Goal: Task Accomplishment & Management: Complete application form

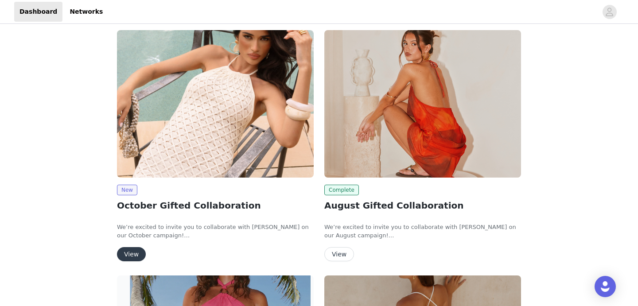
scroll to position [112, 0]
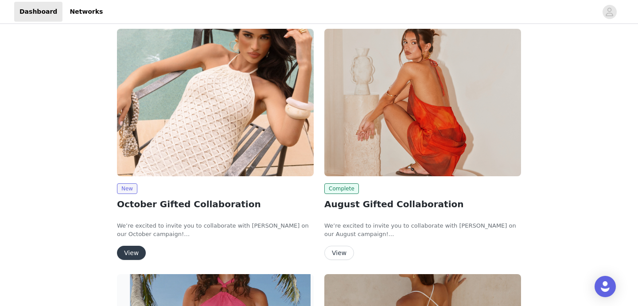
click at [132, 251] on button "View" at bounding box center [131, 253] width 29 height 14
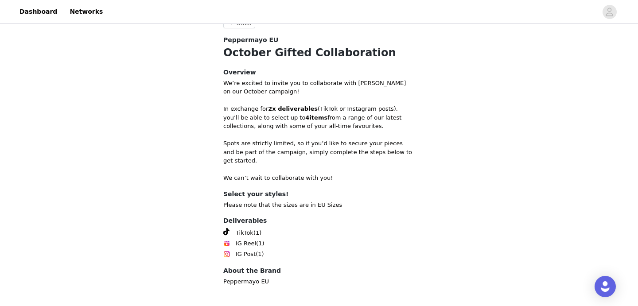
scroll to position [278, 0]
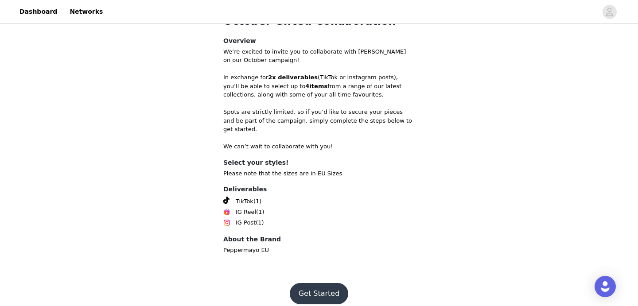
click at [319, 285] on button "Get Started" at bounding box center [319, 293] width 59 height 21
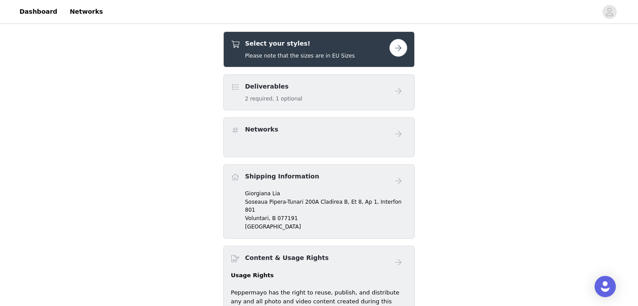
scroll to position [256, 0]
click at [357, 46] on div "Select your styles! Please note that the sizes are in EU Sizes" at bounding box center [310, 49] width 159 height 21
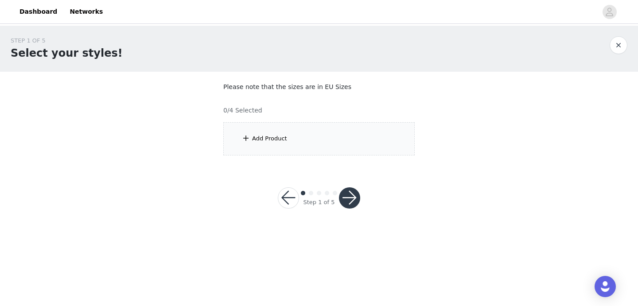
click at [324, 135] on div "Add Product" at bounding box center [318, 138] width 191 height 33
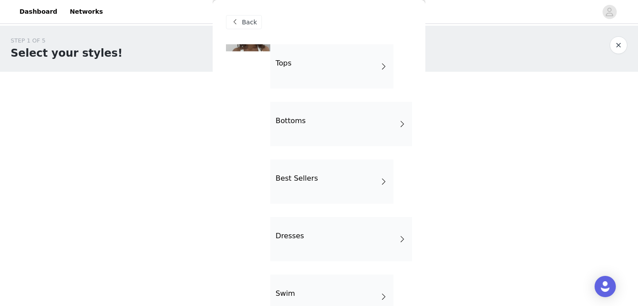
scroll to position [4, 0]
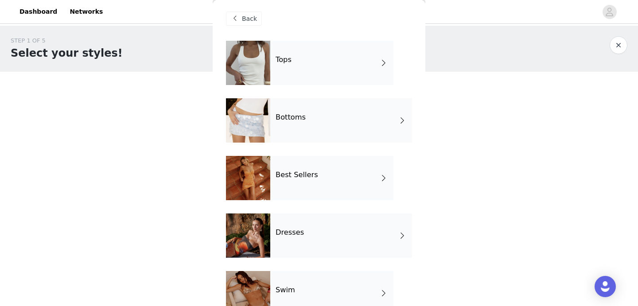
click at [325, 171] on div "Best Sellers" at bounding box center [331, 178] width 123 height 44
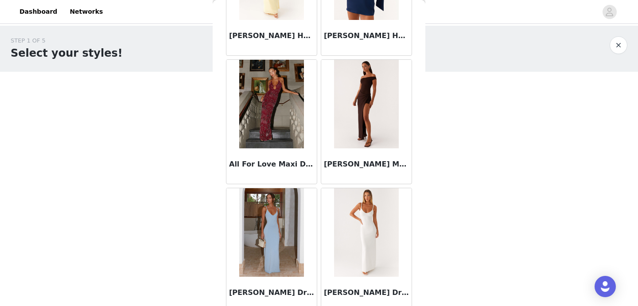
scroll to position [627, 0]
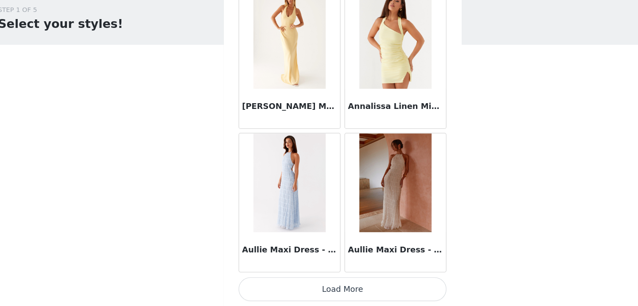
click at [316, 290] on button "Load More" at bounding box center [319, 290] width 186 height 21
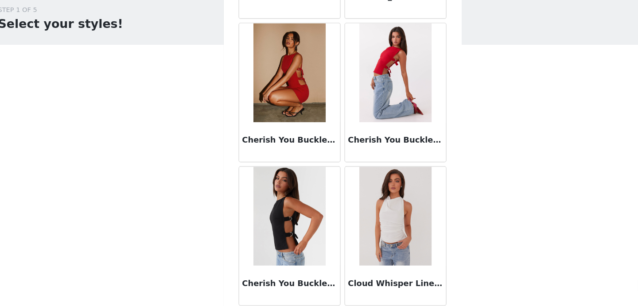
scroll to position [2333, 0]
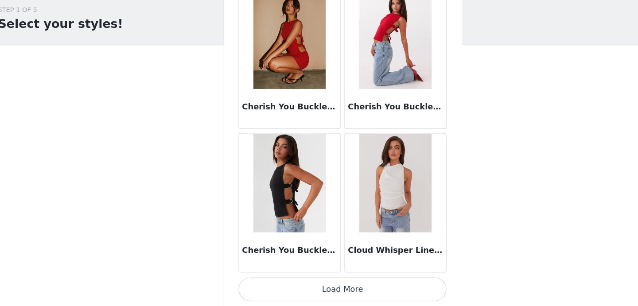
click at [338, 287] on button "Load More" at bounding box center [319, 290] width 186 height 21
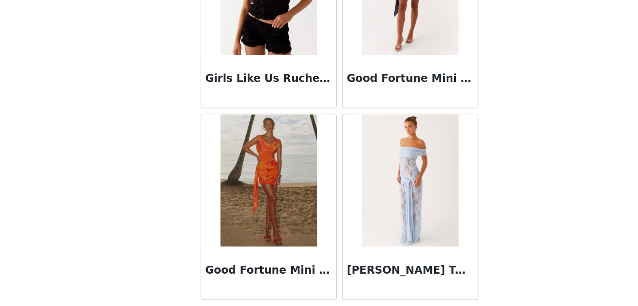
scroll to position [3617, 0]
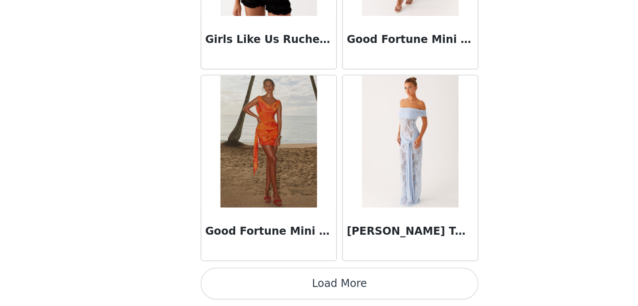
click at [338, 290] on button "Load More" at bounding box center [319, 290] width 186 height 21
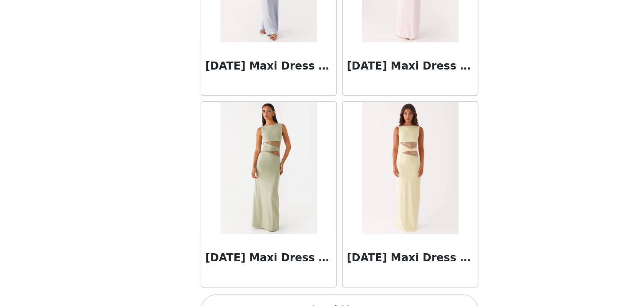
scroll to position [4901, 0]
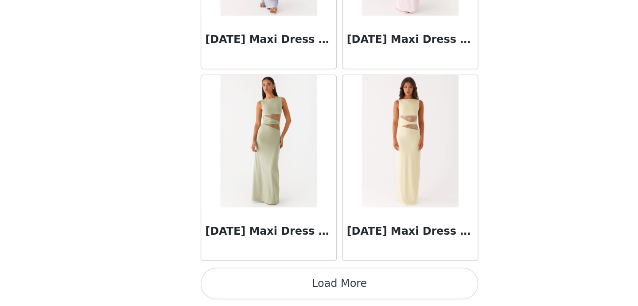
click at [334, 300] on button "Load More" at bounding box center [319, 290] width 186 height 21
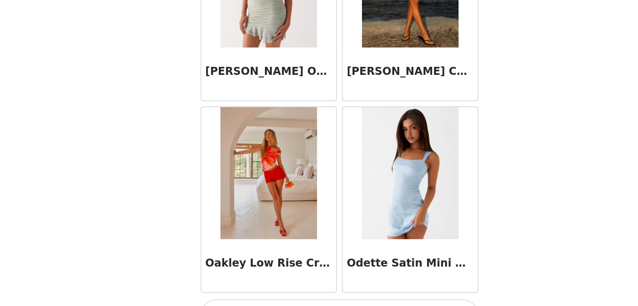
scroll to position [6185, 0]
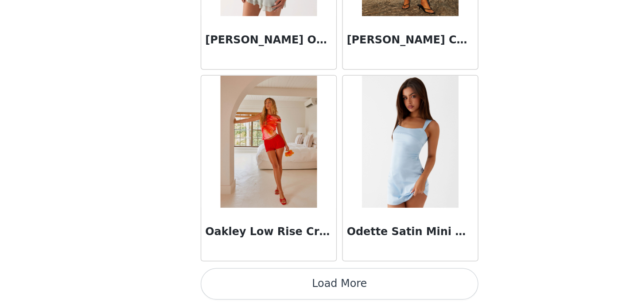
click at [352, 287] on button "Load More" at bounding box center [319, 290] width 186 height 21
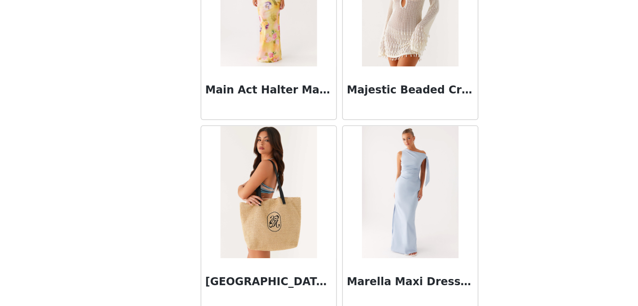
scroll to position [5507, 0]
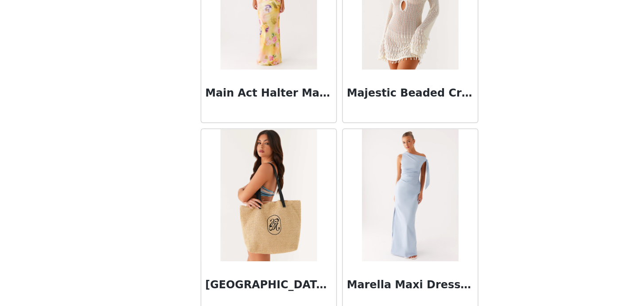
click at [234, 294] on h3 "[GEOGRAPHIC_DATA] [GEOGRAPHIC_DATA] Bag - Natural" at bounding box center [271, 291] width 85 height 11
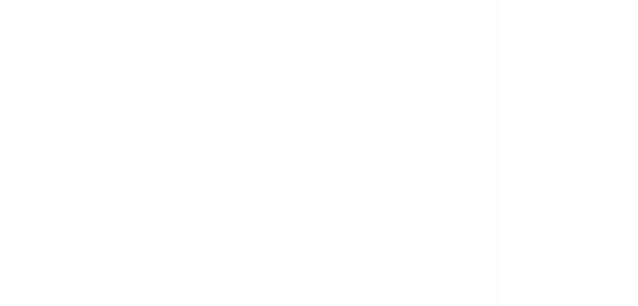
click at [234, 294] on div "Back" at bounding box center [319, 153] width 213 height 306
click at [234, 294] on div at bounding box center [319, 153] width 638 height 306
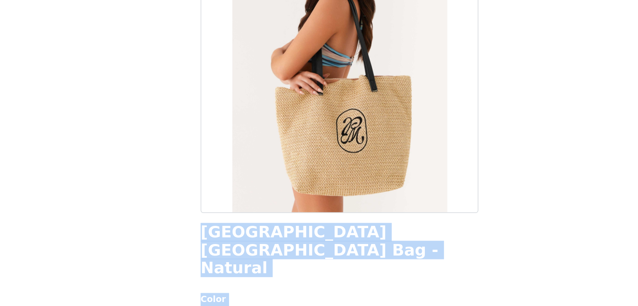
click at [273, 252] on h1 "[GEOGRAPHIC_DATA] [GEOGRAPHIC_DATA] Bag - Natural" at bounding box center [319, 269] width 186 height 36
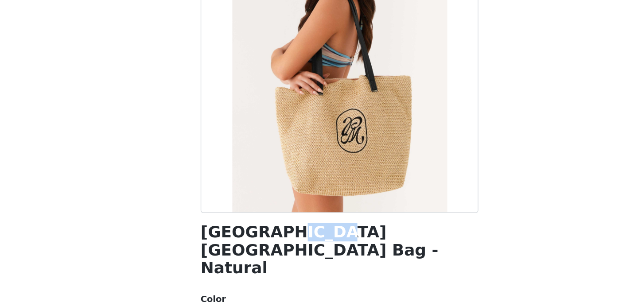
click at [273, 252] on h1 "[GEOGRAPHIC_DATA] [GEOGRAPHIC_DATA] Bag - Natural" at bounding box center [319, 269] width 186 height 36
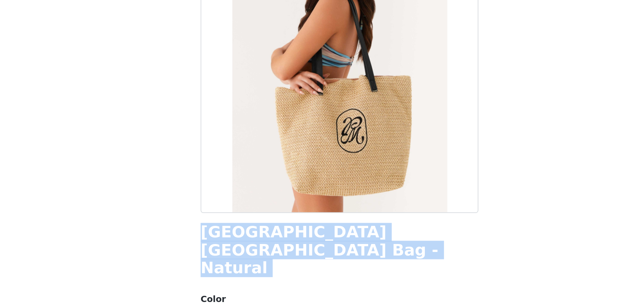
click at [273, 252] on h1 "[GEOGRAPHIC_DATA] [GEOGRAPHIC_DATA] Bag - Natural" at bounding box center [319, 269] width 186 height 36
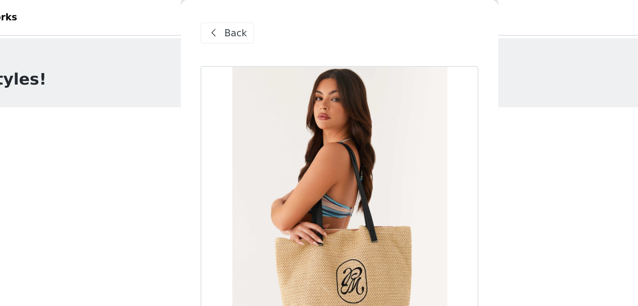
click at [231, 23] on span at bounding box center [234, 22] width 11 height 11
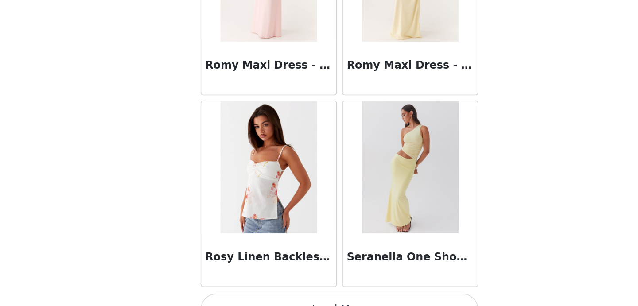
scroll to position [7469, 0]
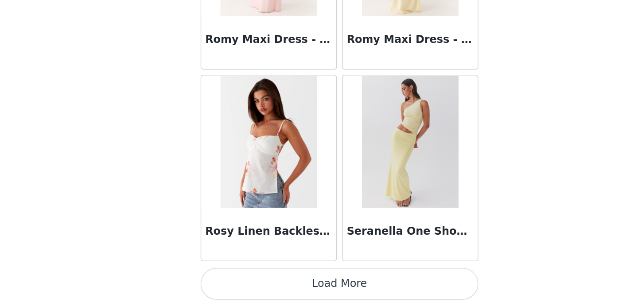
click at [319, 294] on button "Load More" at bounding box center [319, 290] width 186 height 21
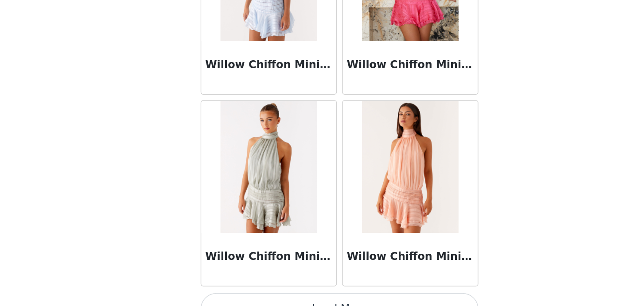
scroll to position [8753, 0]
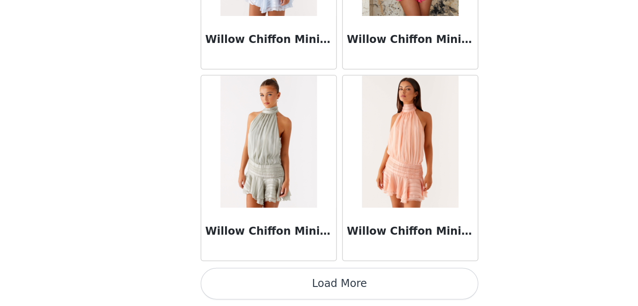
click at [317, 286] on button "Load More" at bounding box center [319, 290] width 186 height 21
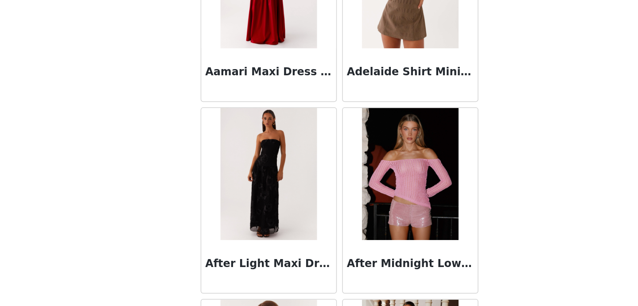
scroll to position [0, 0]
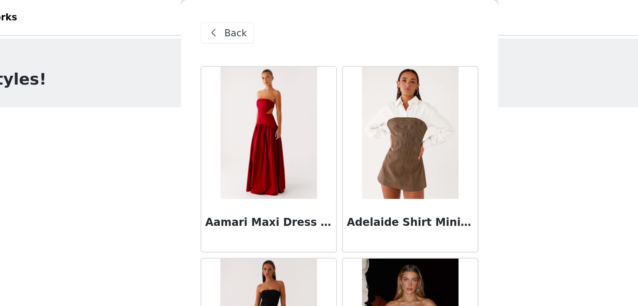
click at [239, 25] on span at bounding box center [234, 22] width 11 height 11
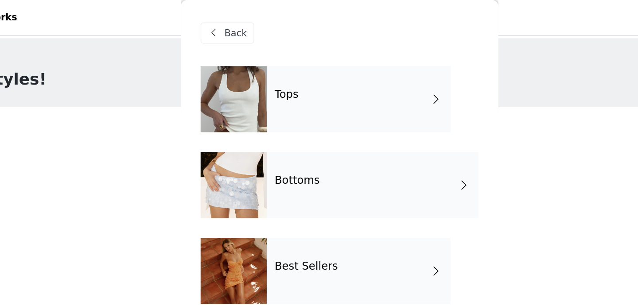
click at [249, 128] on div at bounding box center [248, 124] width 44 height 44
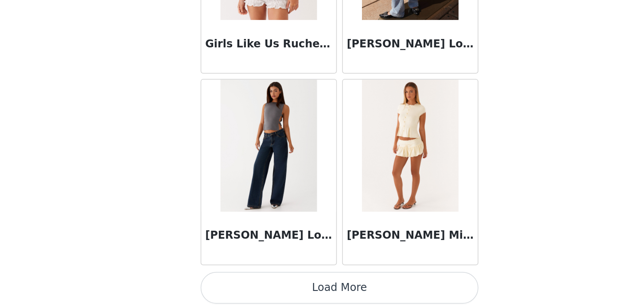
scroll to position [1047, 0]
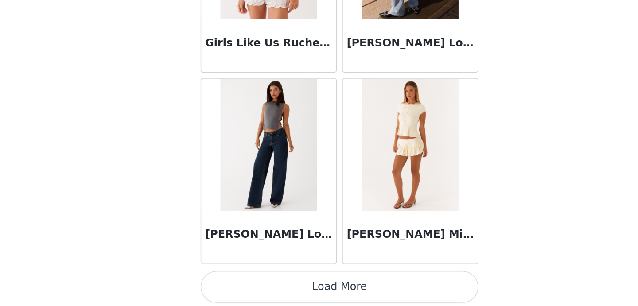
click at [350, 296] on button "Load More" at bounding box center [319, 292] width 186 height 21
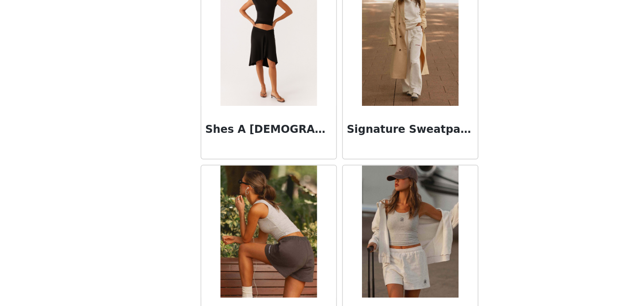
scroll to position [2272, 0]
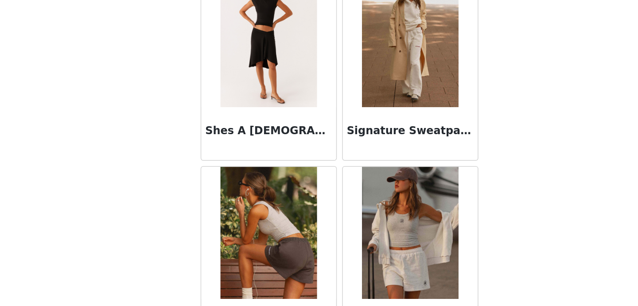
click at [370, 154] on img at bounding box center [366, 128] width 64 height 89
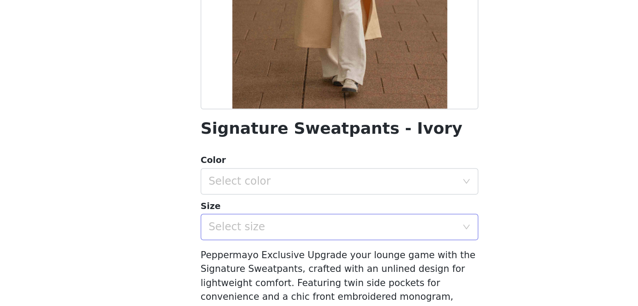
scroll to position [85, 0]
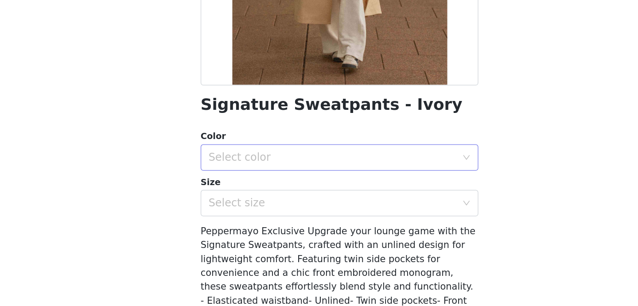
click at [344, 207] on div "Select color" at bounding box center [314, 206] width 166 height 9
click at [337, 221] on li "Ivory" at bounding box center [319, 225] width 186 height 14
click at [335, 238] on div "Select size" at bounding box center [314, 236] width 166 height 9
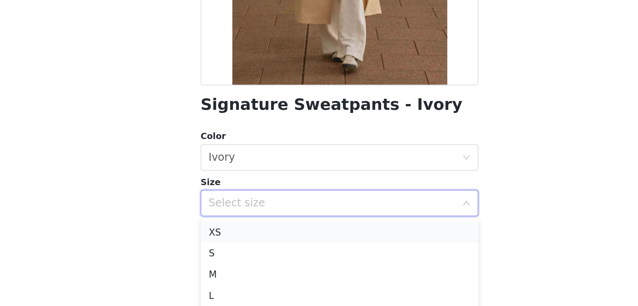
click at [329, 251] on li "XS" at bounding box center [319, 256] width 186 height 14
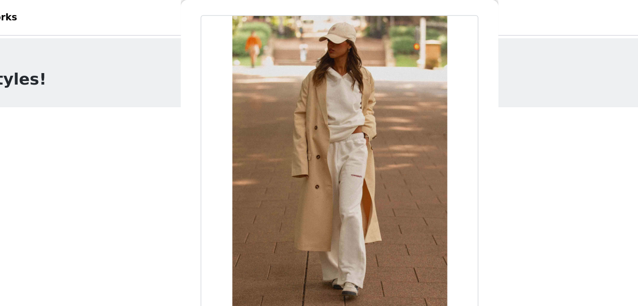
scroll to position [0, 0]
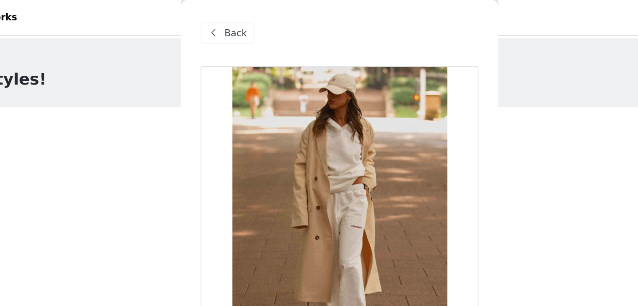
click at [245, 16] on div "Back" at bounding box center [244, 22] width 36 height 14
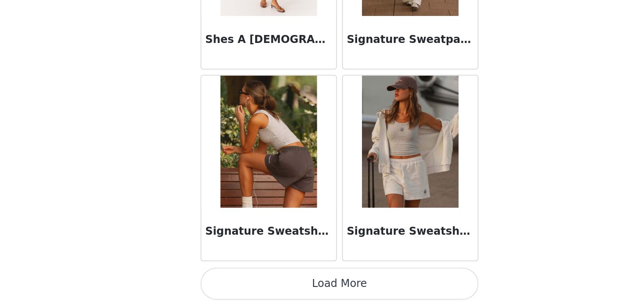
click at [381, 218] on img at bounding box center [366, 195] width 64 height 89
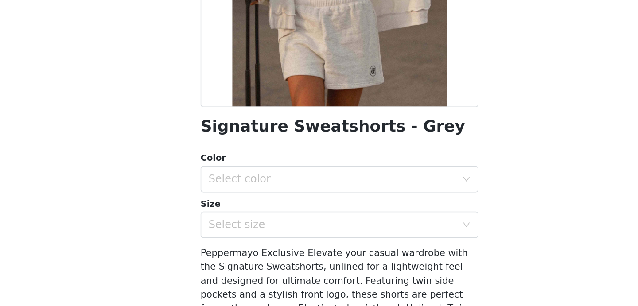
scroll to position [83, 0]
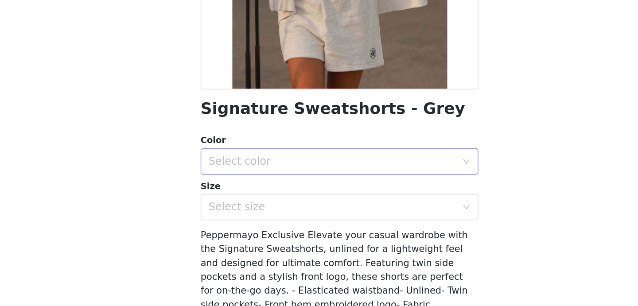
click at [321, 211] on div "Select color" at bounding box center [314, 209] width 166 height 9
click at [317, 227] on li "Grey" at bounding box center [319, 228] width 186 height 14
click at [321, 239] on div "Select size" at bounding box center [314, 239] width 166 height 9
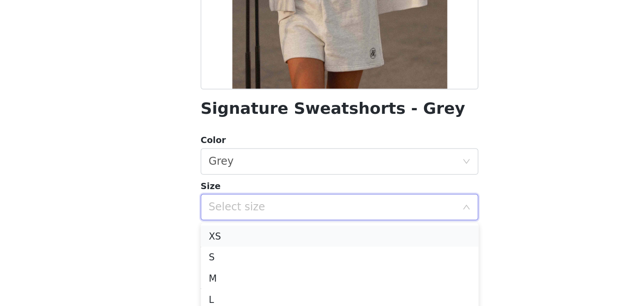
click at [313, 254] on li "XS" at bounding box center [319, 259] width 186 height 14
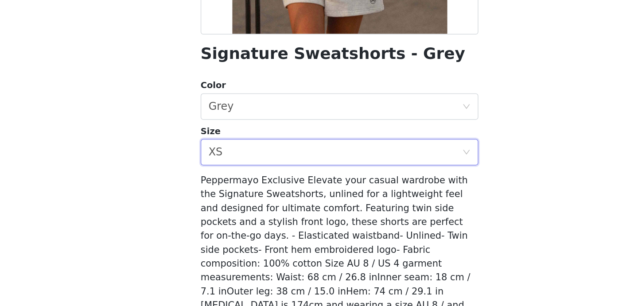
scroll to position [151, 0]
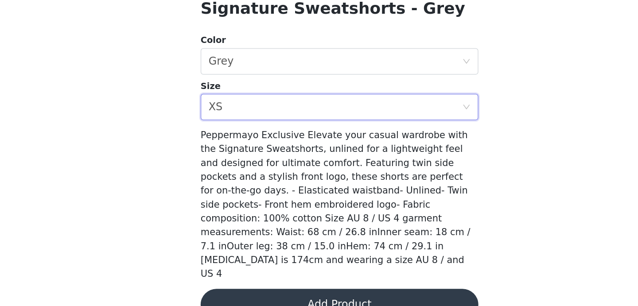
click at [318, 293] on button "Add Product" at bounding box center [319, 303] width 186 height 21
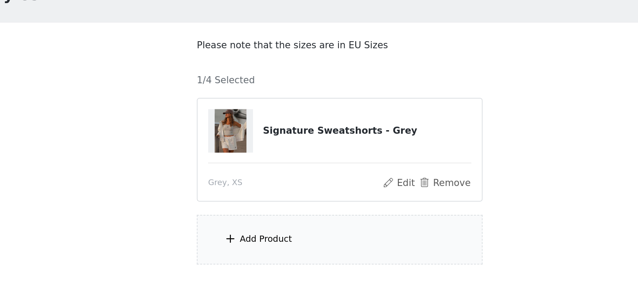
click at [277, 214] on div "Add Product" at bounding box center [269, 217] width 35 height 9
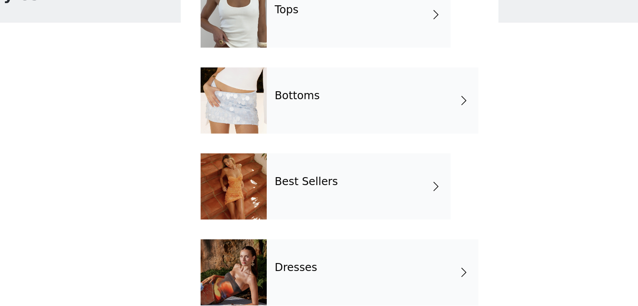
click at [284, 122] on h4 "Bottoms" at bounding box center [290, 121] width 30 height 8
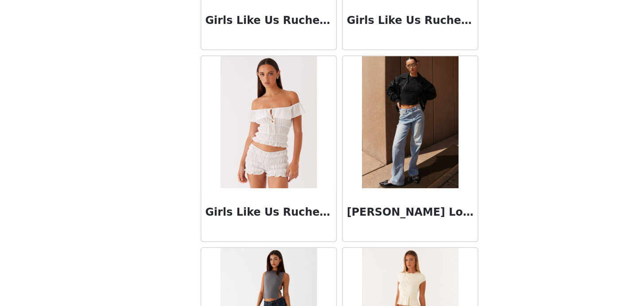
scroll to position [1049, 0]
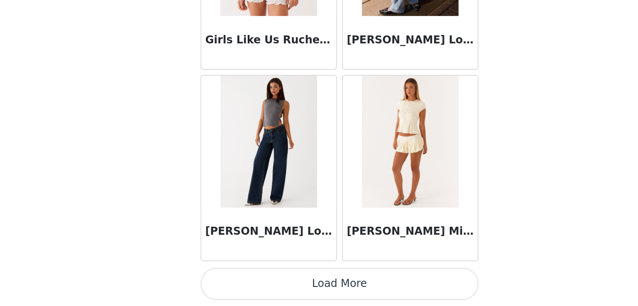
click at [355, 294] on button "Load More" at bounding box center [319, 290] width 186 height 21
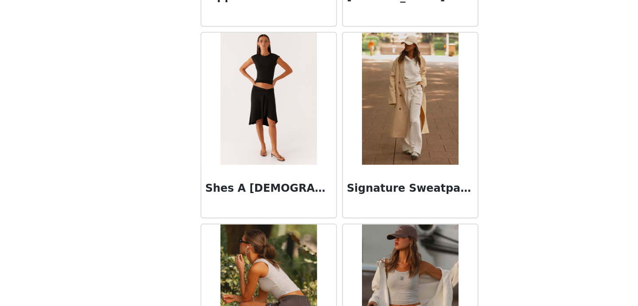
scroll to position [2333, 0]
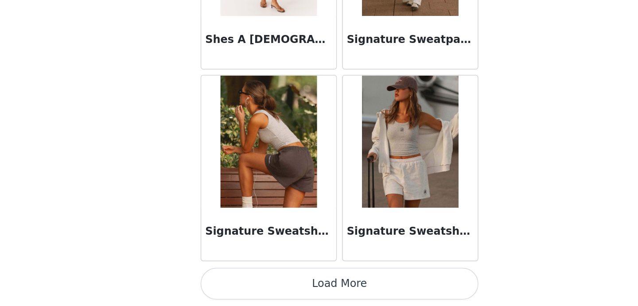
click at [321, 296] on button "Load More" at bounding box center [319, 290] width 186 height 21
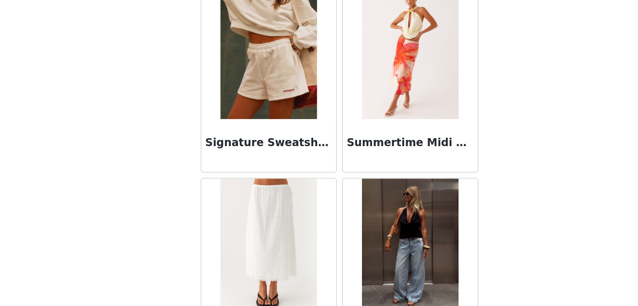
scroll to position [2440, 0]
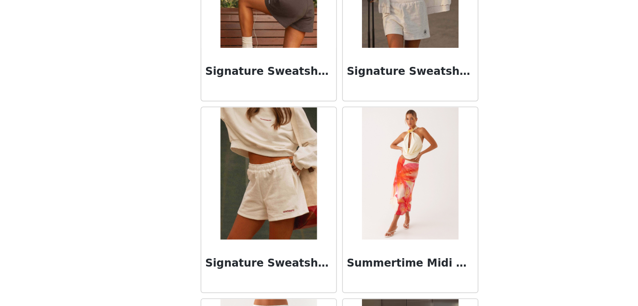
click at [277, 202] on img at bounding box center [271, 217] width 64 height 89
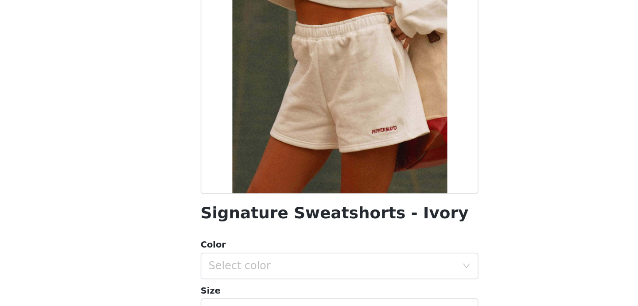
scroll to position [17, 0]
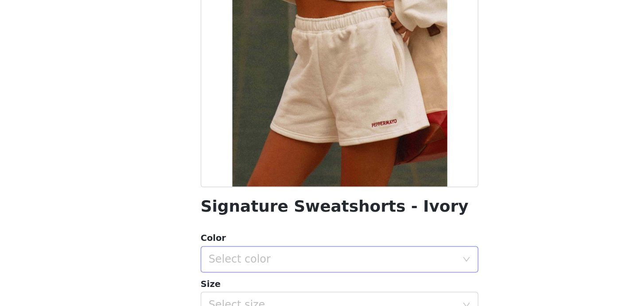
click at [324, 268] on div "Select color" at bounding box center [316, 274] width 170 height 17
click at [308, 287] on li "Ivory" at bounding box center [319, 294] width 186 height 14
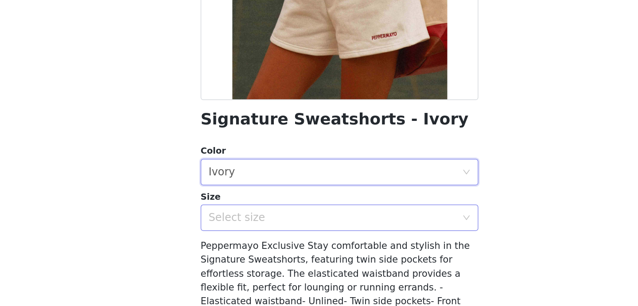
click at [325, 245] on div "Select size" at bounding box center [314, 246] width 166 height 9
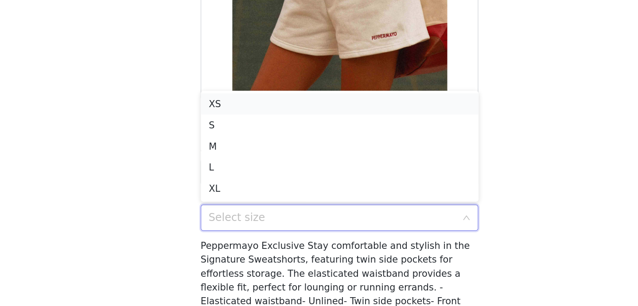
click at [314, 168] on li "XS" at bounding box center [319, 170] width 186 height 14
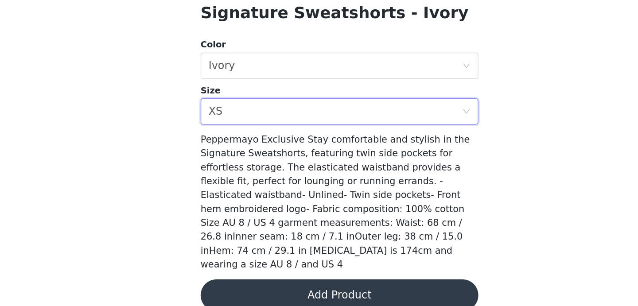
scroll to position [2, 0]
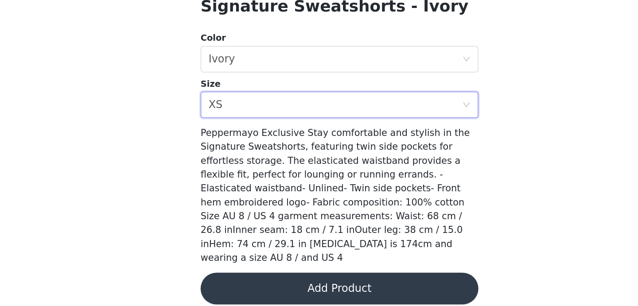
click at [310, 283] on button "Add Product" at bounding box center [319, 293] width 186 height 21
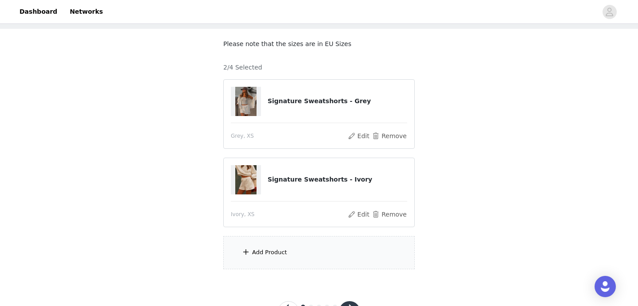
scroll to position [80, 0]
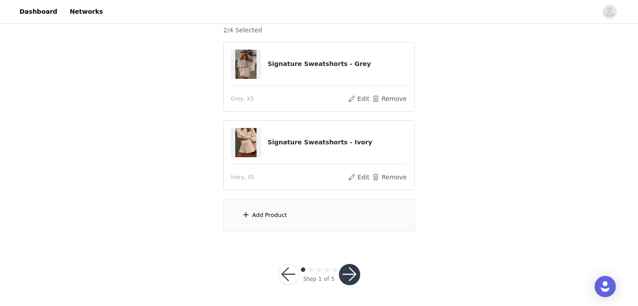
click at [293, 213] on div "Add Product" at bounding box center [318, 215] width 191 height 33
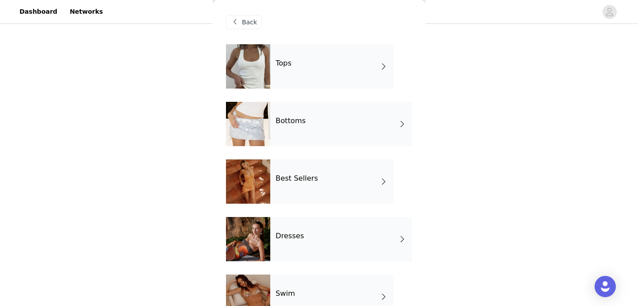
click at [306, 75] on div "Tops" at bounding box center [331, 66] width 123 height 44
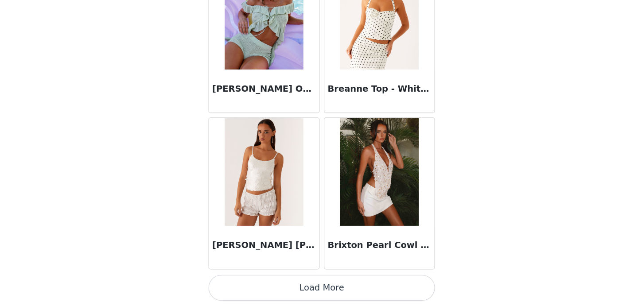
click at [320, 293] on button "Load More" at bounding box center [319, 290] width 186 height 21
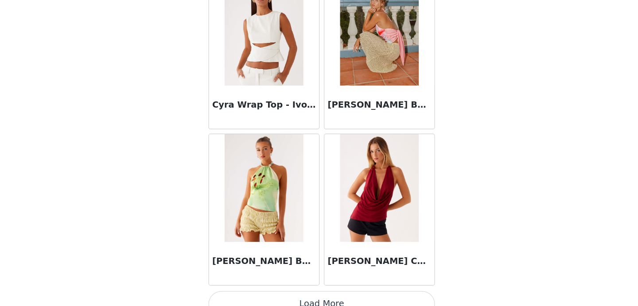
scroll to position [2333, 0]
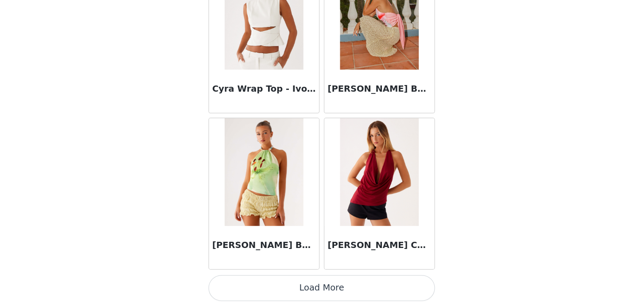
click at [333, 294] on button "Load More" at bounding box center [319, 290] width 186 height 21
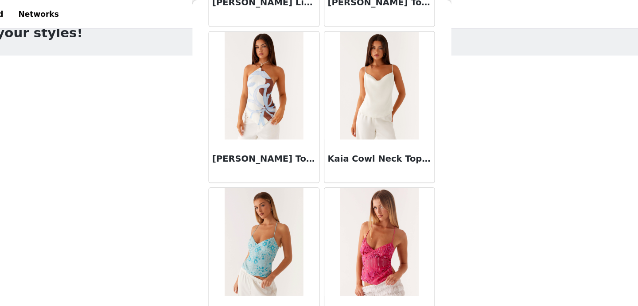
scroll to position [3612, 0]
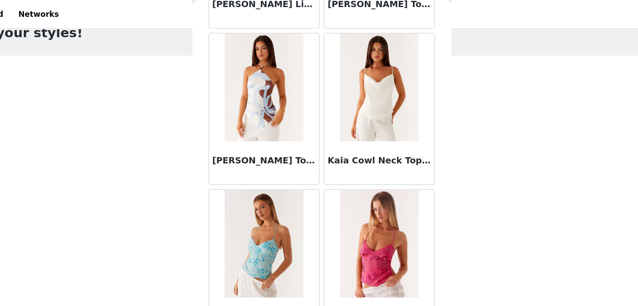
click at [278, 84] on img at bounding box center [271, 71] width 64 height 89
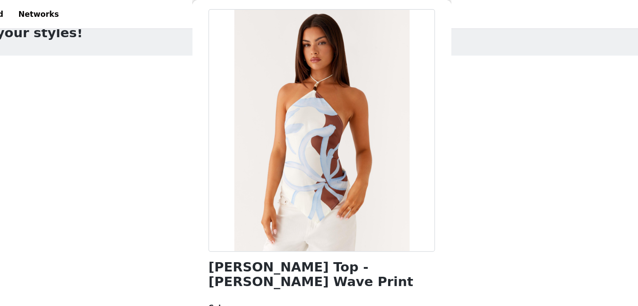
scroll to position [0, 0]
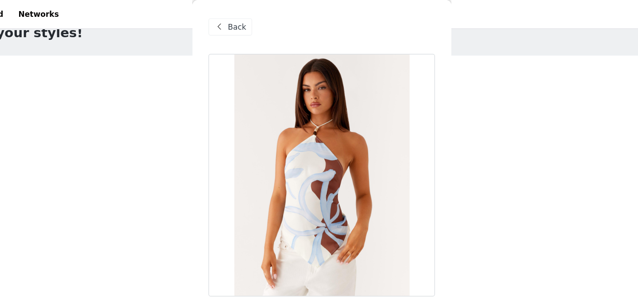
click at [244, 20] on span "Back" at bounding box center [249, 22] width 15 height 9
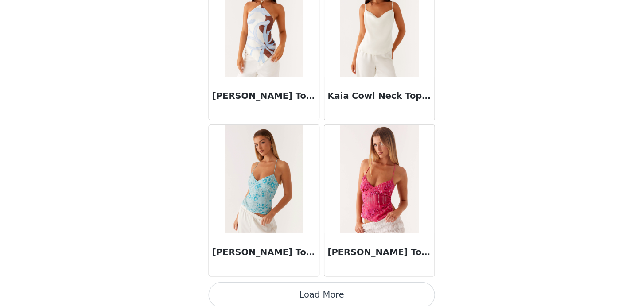
scroll to position [80, 0]
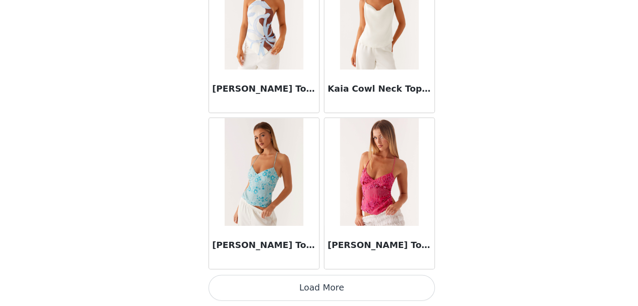
click at [305, 298] on button "Load More" at bounding box center [319, 290] width 186 height 21
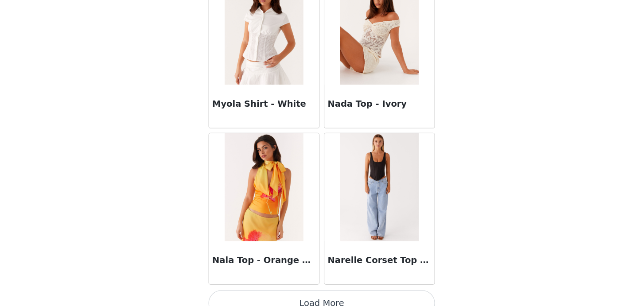
scroll to position [4901, 0]
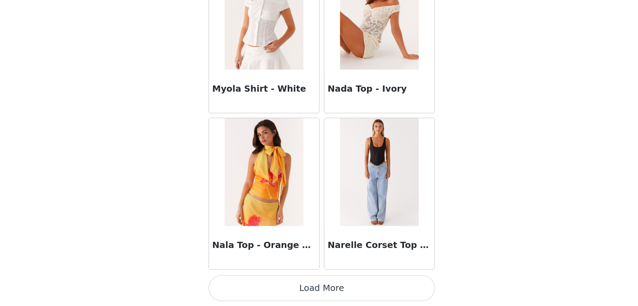
click at [335, 295] on button "Load More" at bounding box center [319, 290] width 186 height 21
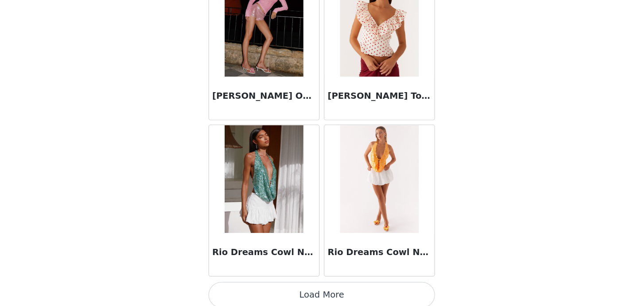
scroll to position [6185, 0]
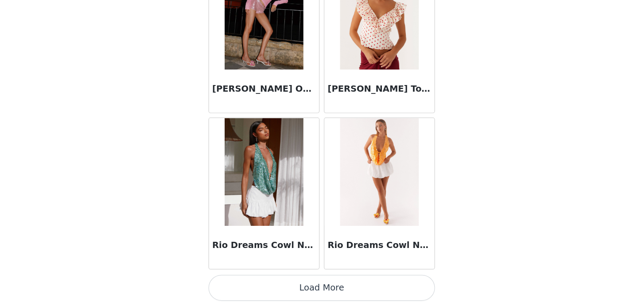
click at [356, 294] on button "Load More" at bounding box center [319, 290] width 186 height 21
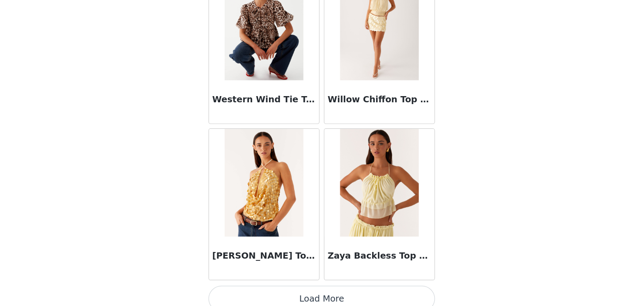
scroll to position [7469, 0]
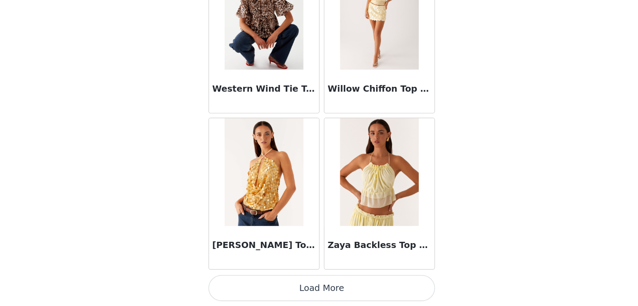
click at [345, 290] on button "Load More" at bounding box center [319, 290] width 186 height 21
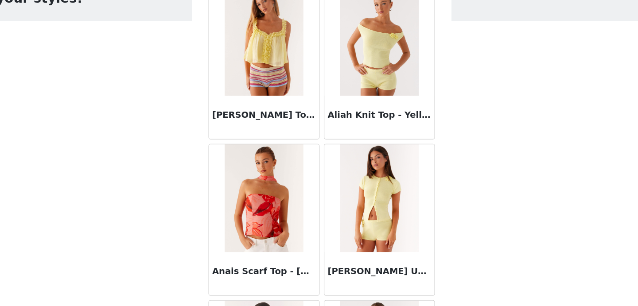
scroll to position [0, 0]
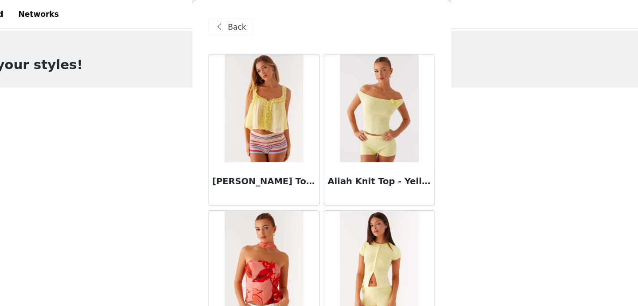
click at [247, 19] on span "Back" at bounding box center [249, 22] width 15 height 9
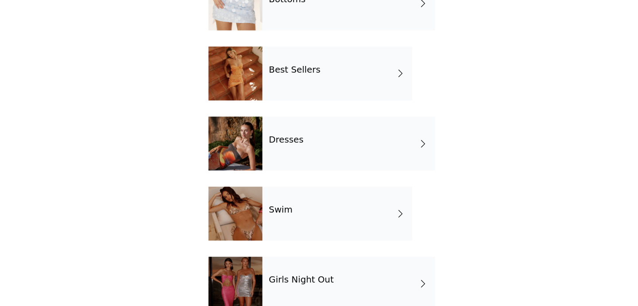
scroll to position [62, 0]
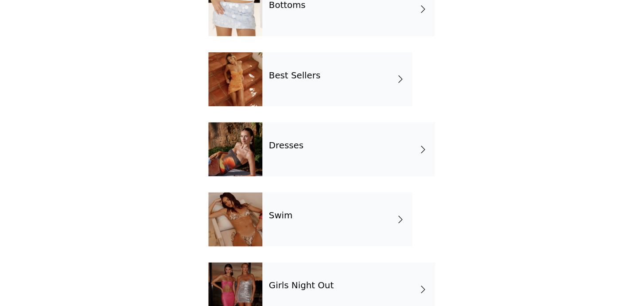
click at [341, 173] on div "Dresses" at bounding box center [341, 177] width 142 height 44
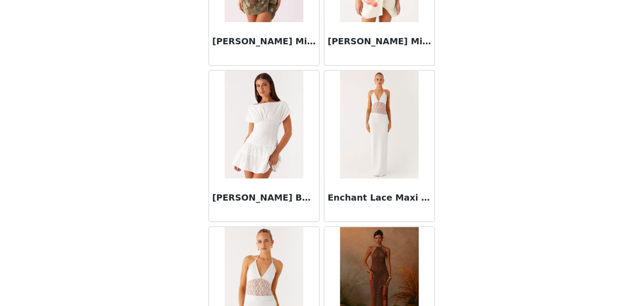
scroll to position [1049, 0]
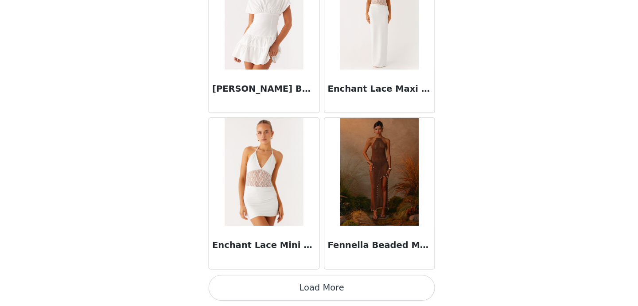
click at [350, 292] on button "Load More" at bounding box center [319, 290] width 186 height 21
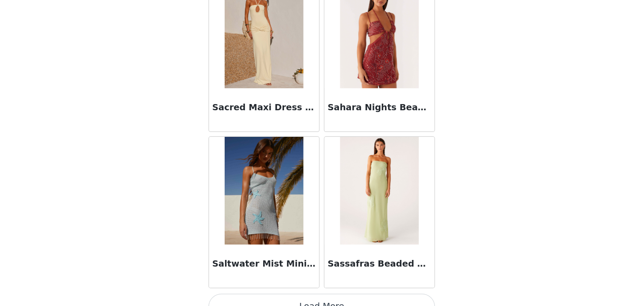
scroll to position [2333, 0]
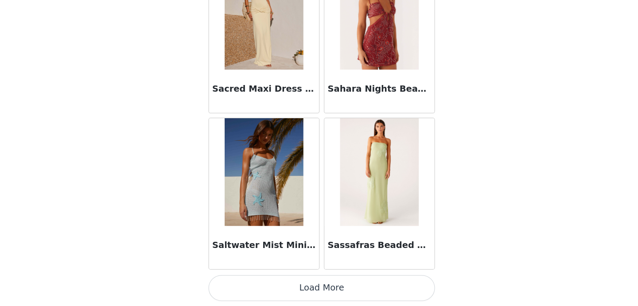
click at [340, 289] on button "Load More" at bounding box center [319, 290] width 186 height 21
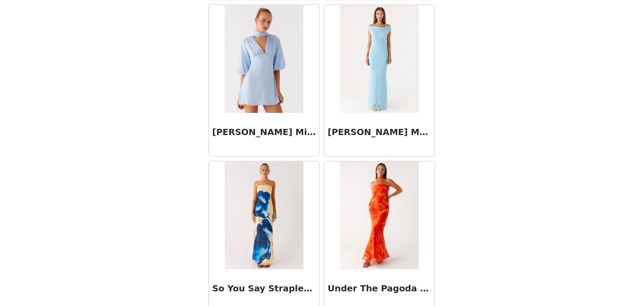
scroll to position [3617, 0]
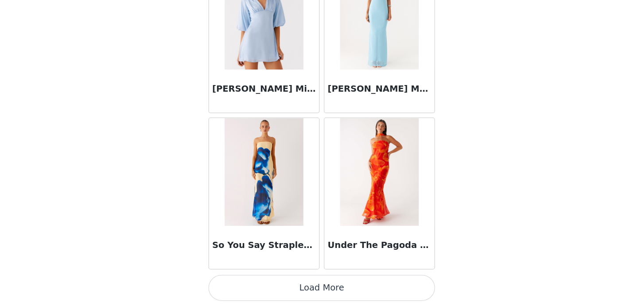
click at [364, 280] on button "Load More" at bounding box center [319, 290] width 186 height 21
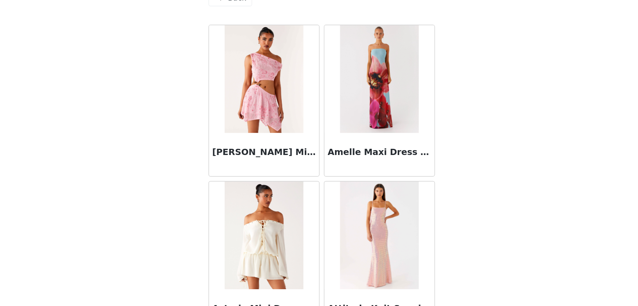
scroll to position [43, 0]
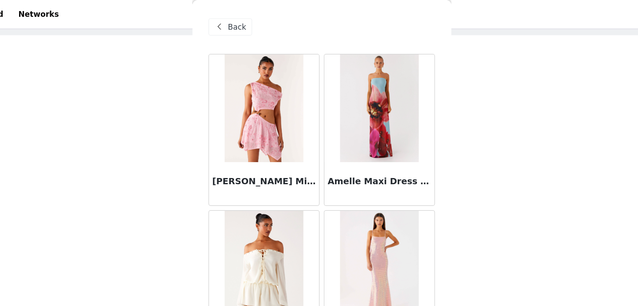
click at [241, 19] on div "Back" at bounding box center [244, 22] width 36 height 14
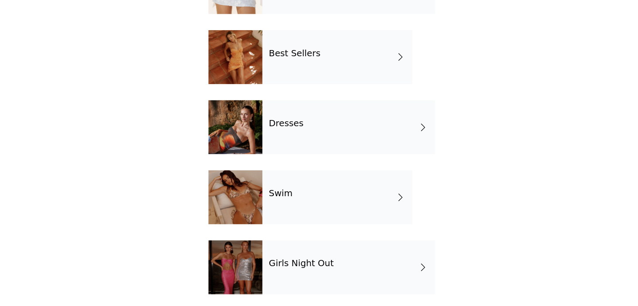
scroll to position [70, 0]
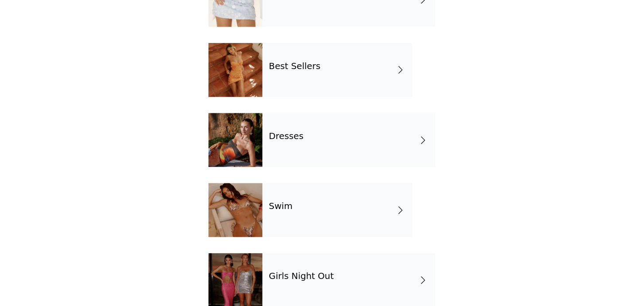
click at [342, 233] on div "Swim" at bounding box center [331, 227] width 123 height 44
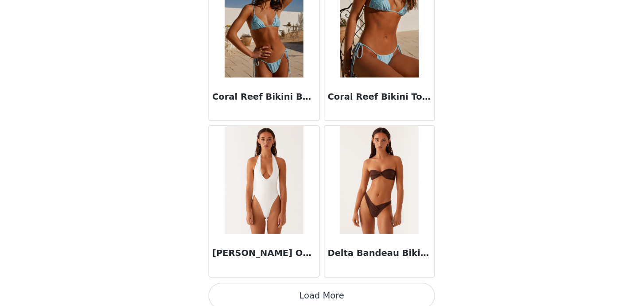
scroll to position [80, 0]
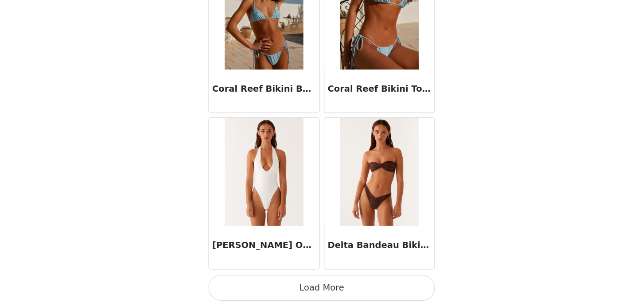
click at [278, 190] on img at bounding box center [271, 195] width 64 height 89
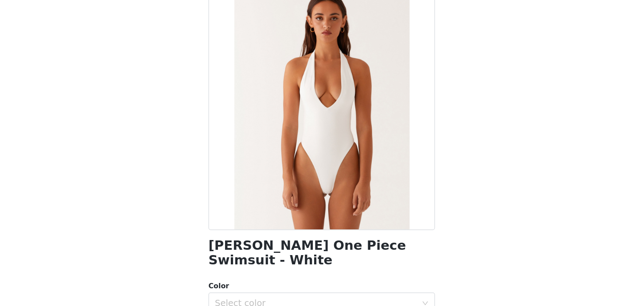
scroll to position [97, 0]
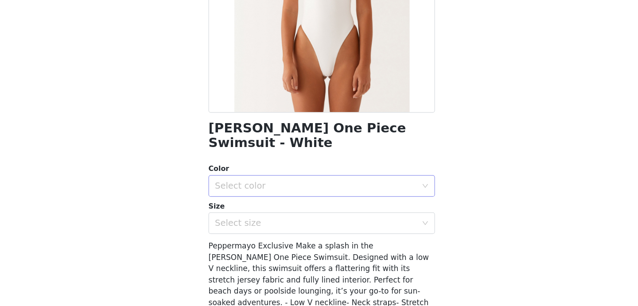
click at [333, 203] on div "Select color" at bounding box center [314, 207] width 166 height 9
click at [321, 217] on li "White" at bounding box center [319, 215] width 186 height 14
click at [321, 231] on div "Select size" at bounding box center [316, 237] width 170 height 17
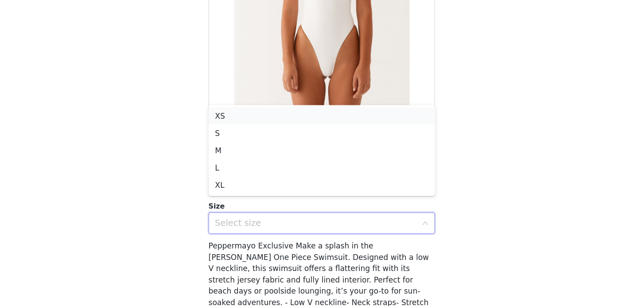
click at [325, 154] on li "XS" at bounding box center [319, 150] width 186 height 14
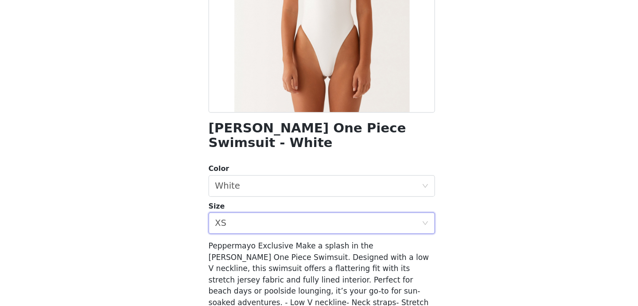
scroll to position [161, 0]
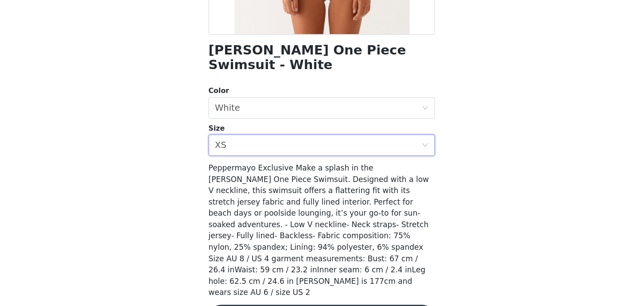
click at [322, 304] on div "[PERSON_NAME] One Piece Swimsuit - White Color Select color White Size Select s…" at bounding box center [319, 110] width 186 height 453
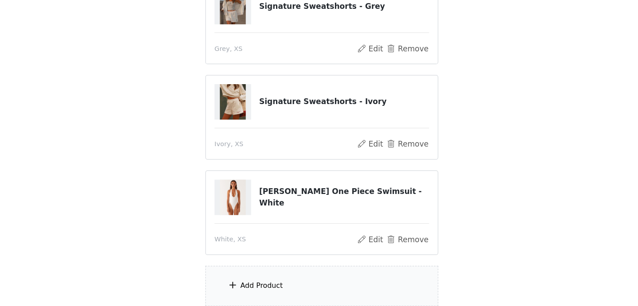
scroll to position [123, 0]
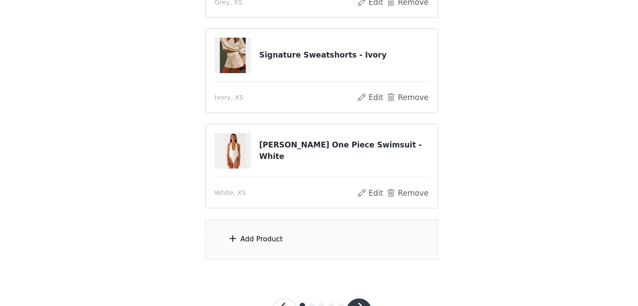
click at [321, 252] on div "Add Product" at bounding box center [318, 251] width 191 height 33
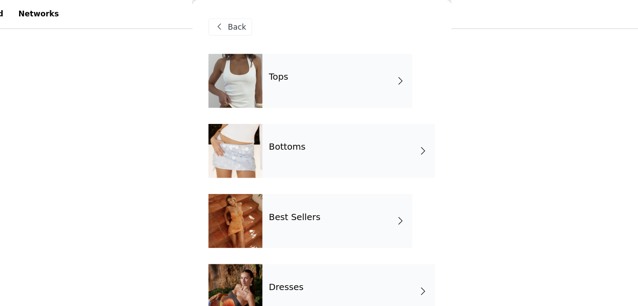
scroll to position [0, 0]
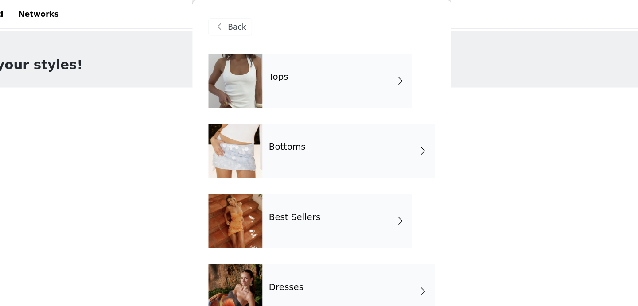
click at [310, 75] on div "Tops" at bounding box center [331, 66] width 123 height 44
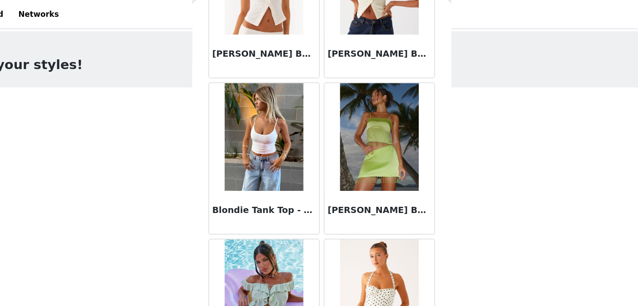
scroll to position [880, 0]
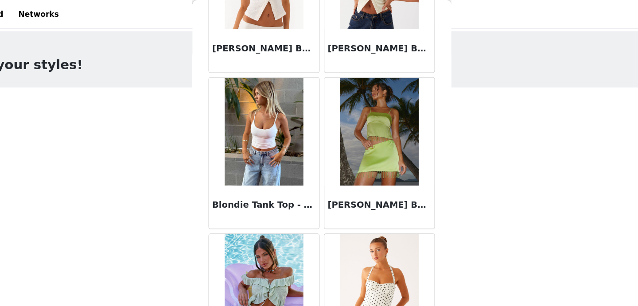
click at [274, 128] on img at bounding box center [271, 108] width 64 height 89
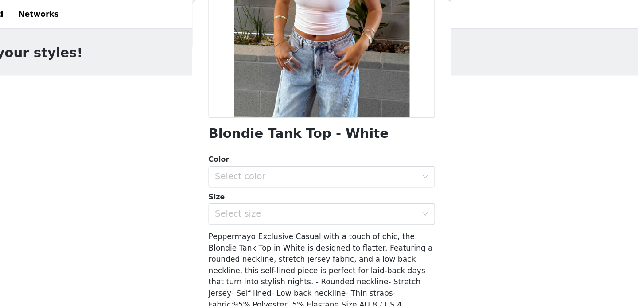
scroll to position [151, 0]
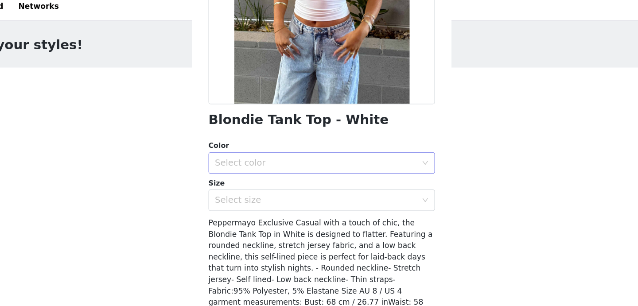
click at [325, 138] on div "Select color" at bounding box center [314, 140] width 166 height 9
click at [316, 155] on li "White" at bounding box center [319, 160] width 186 height 14
click at [316, 170] on div "Select size" at bounding box center [314, 170] width 166 height 9
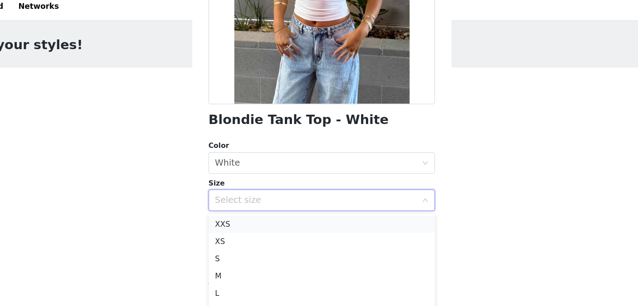
click at [315, 189] on li "XXS" at bounding box center [319, 191] width 186 height 14
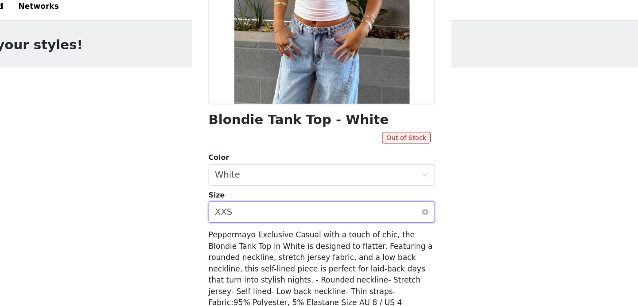
click at [352, 172] on div "Select size XXS" at bounding box center [319, 181] width 186 height 18
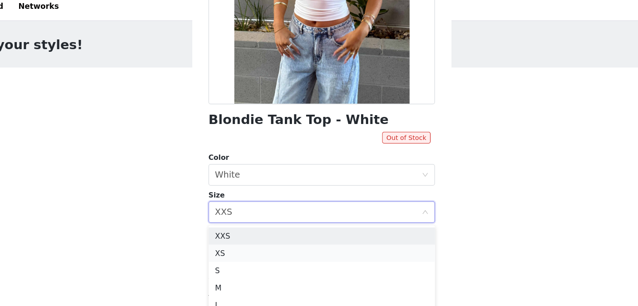
click at [339, 213] on li "XS" at bounding box center [319, 215] width 186 height 14
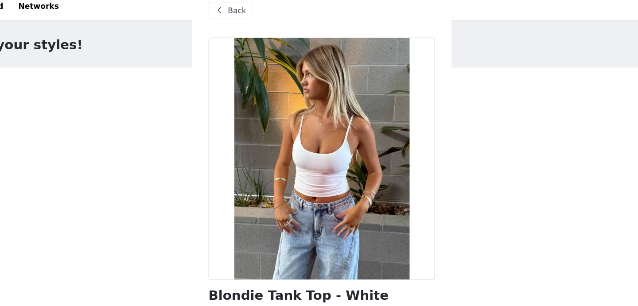
scroll to position [0, 0]
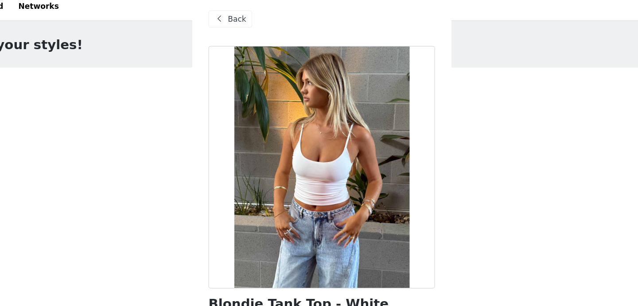
click at [251, 24] on span "Back" at bounding box center [249, 22] width 15 height 9
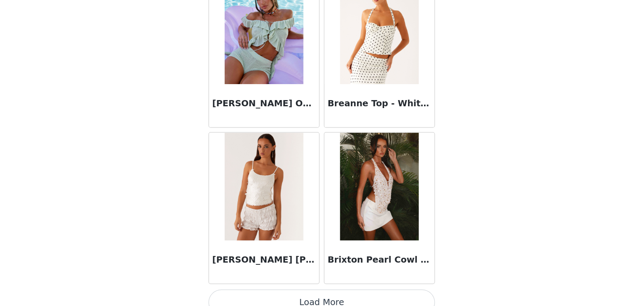
scroll to position [1049, 0]
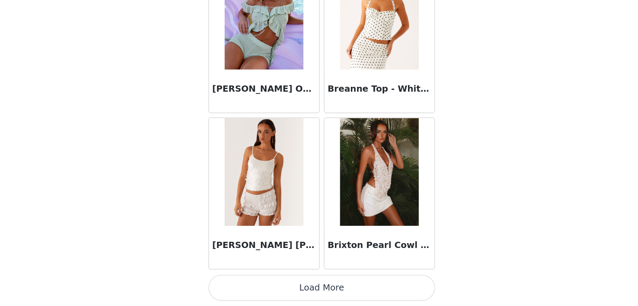
click at [320, 287] on button "Load More" at bounding box center [319, 290] width 186 height 21
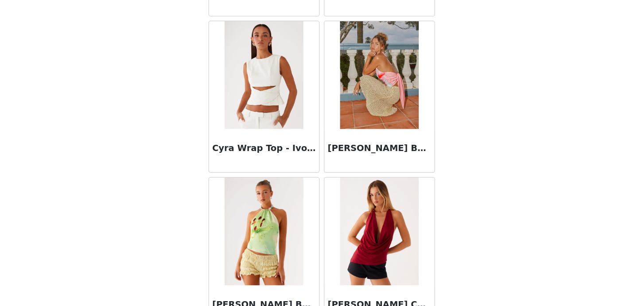
scroll to position [2333, 0]
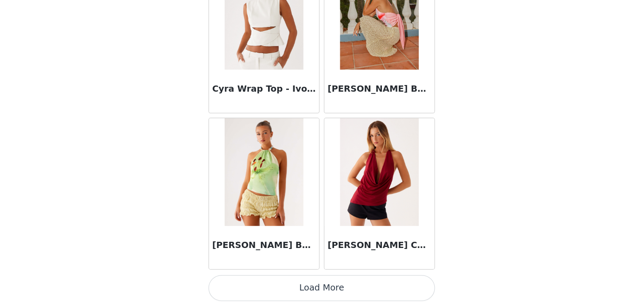
click at [325, 298] on button "Load More" at bounding box center [319, 290] width 186 height 21
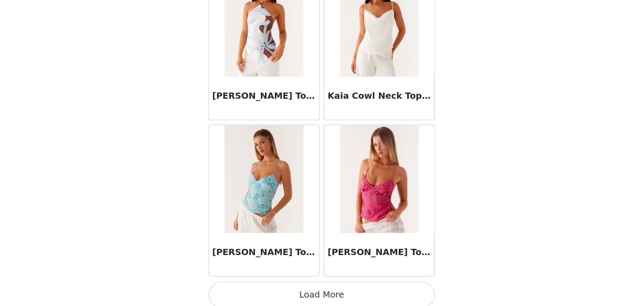
scroll to position [3617, 0]
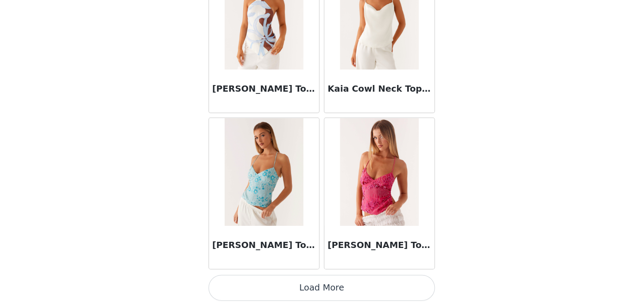
click at [327, 288] on button "Load More" at bounding box center [319, 290] width 186 height 21
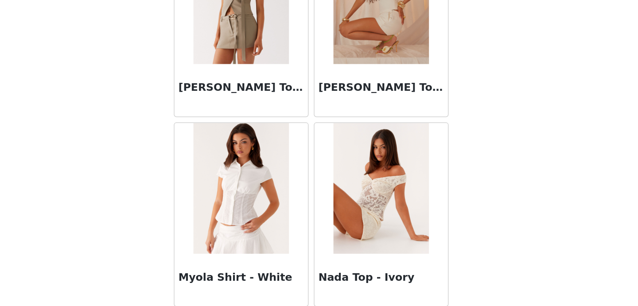
scroll to position [4759, 0]
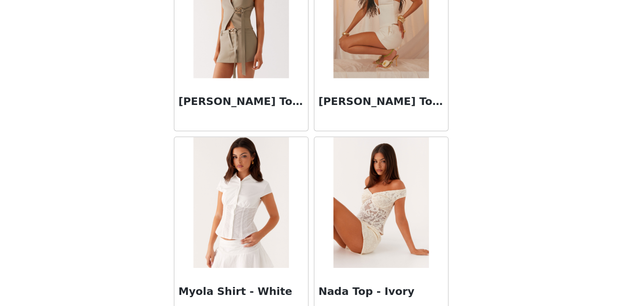
click at [277, 99] on img at bounding box center [271, 80] width 64 height 89
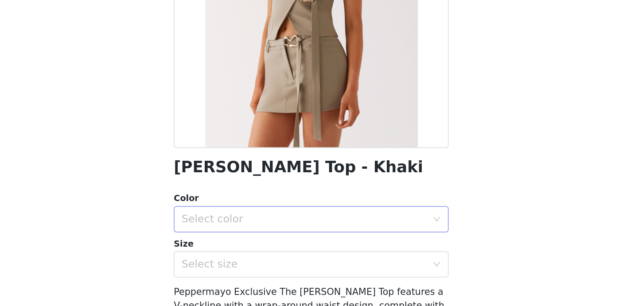
scroll to position [109, 0]
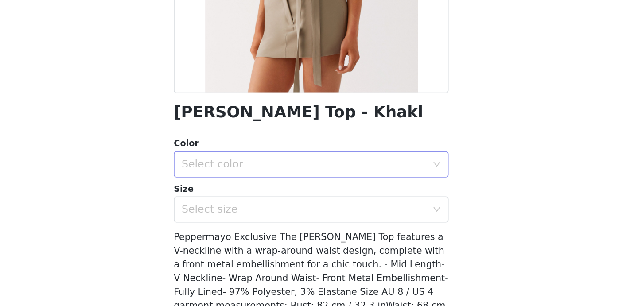
click at [342, 179] on div "Select color" at bounding box center [314, 182] width 166 height 9
click at [319, 209] on li "Khaki" at bounding box center [319, 202] width 186 height 14
click at [330, 218] on div "Select size" at bounding box center [316, 213] width 170 height 17
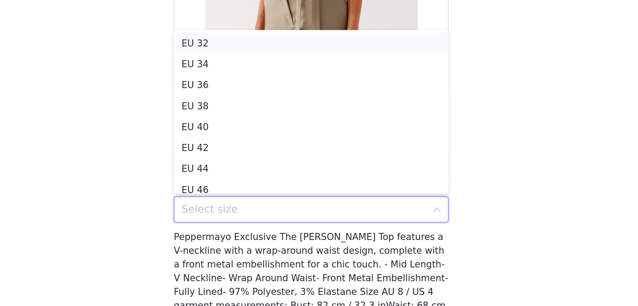
click at [334, 97] on li "EU 32" at bounding box center [319, 101] width 186 height 14
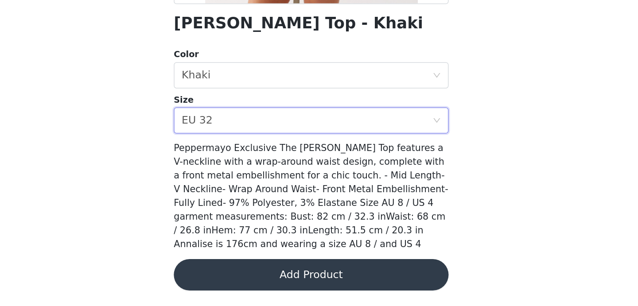
scroll to position [159, 0]
click at [335, 281] on button "Add Product" at bounding box center [319, 284] width 186 height 21
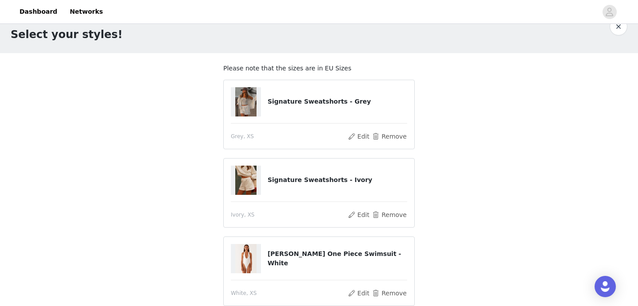
scroll to position [180, 0]
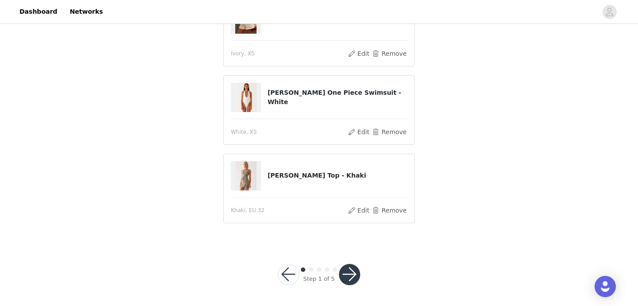
click at [349, 274] on button "button" at bounding box center [349, 274] width 21 height 21
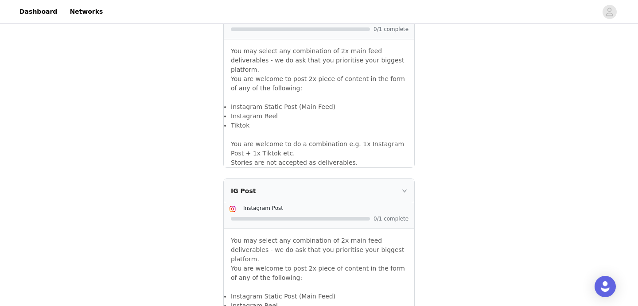
scroll to position [645, 0]
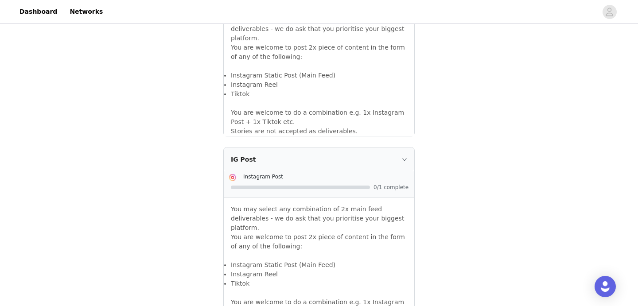
click at [340, 172] on div "Instagram Post" at bounding box center [326, 176] width 166 height 9
click at [402, 153] on div "IG Post" at bounding box center [319, 159] width 190 height 24
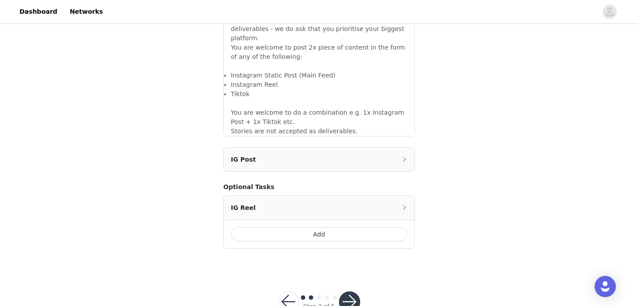
click at [337, 232] on button "Add" at bounding box center [319, 234] width 176 height 14
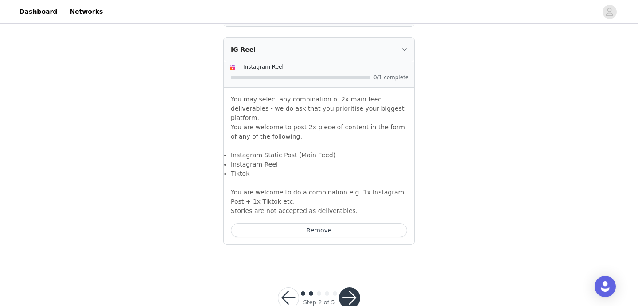
scroll to position [796, 0]
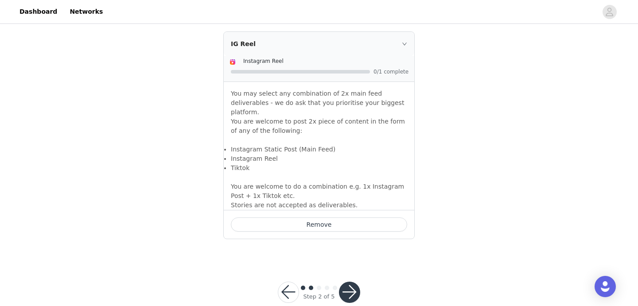
click at [344, 282] on button "button" at bounding box center [349, 292] width 21 height 21
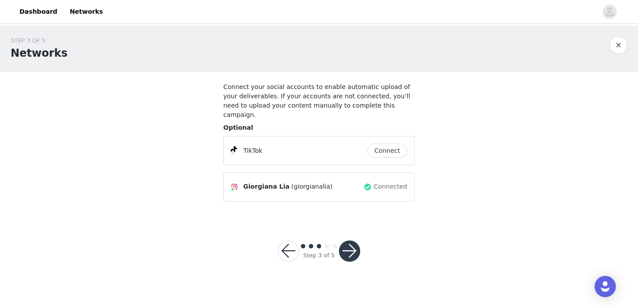
click at [341, 172] on div "Giorgiana Lia (giorgianalia) Connected" at bounding box center [318, 186] width 191 height 29
click at [350, 240] on button "button" at bounding box center [349, 250] width 21 height 21
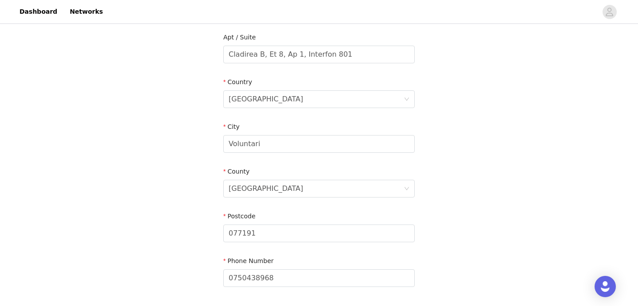
scroll to position [316, 0]
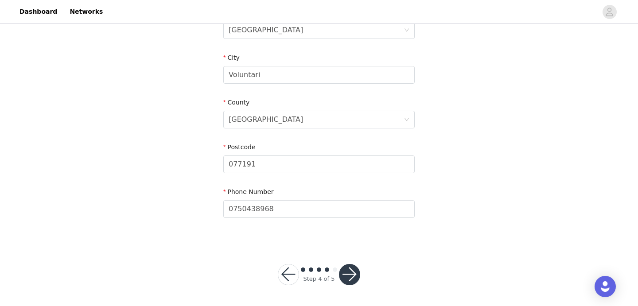
click at [348, 282] on button "button" at bounding box center [349, 274] width 21 height 21
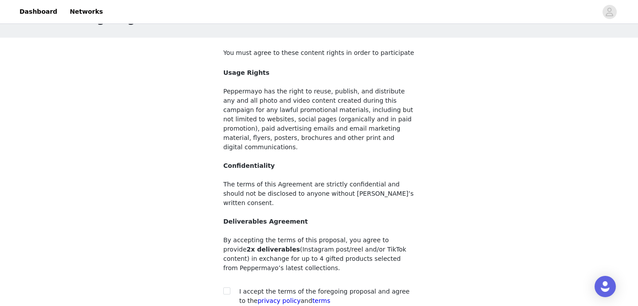
scroll to position [103, 0]
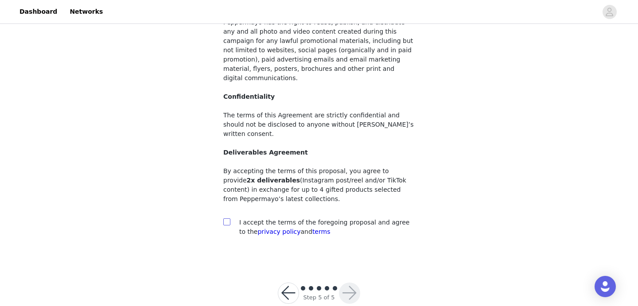
click at [227, 218] on input "checkbox" at bounding box center [226, 221] width 6 height 6
checkbox input "true"
click at [339, 282] on button "button" at bounding box center [349, 292] width 21 height 21
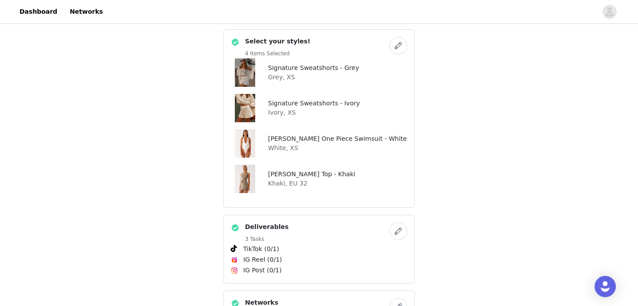
scroll to position [260, 0]
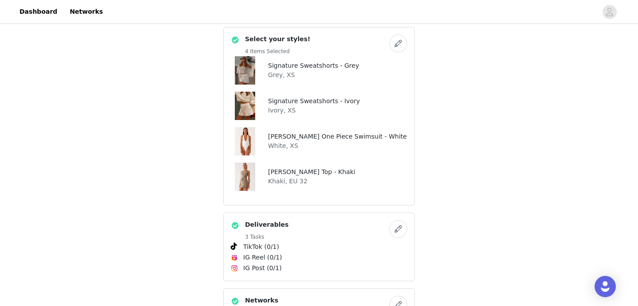
click at [319, 104] on h4 "Signature Sweatshorts - Ivory" at bounding box center [314, 101] width 92 height 9
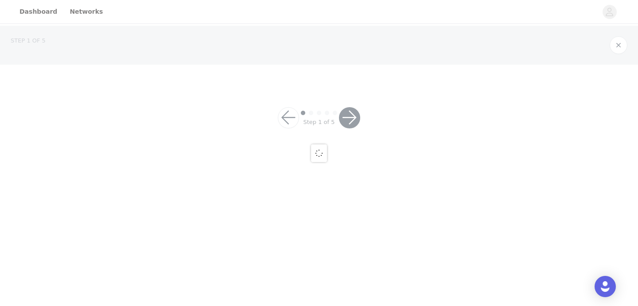
click at [319, 104] on div at bounding box center [319, 153] width 638 height 306
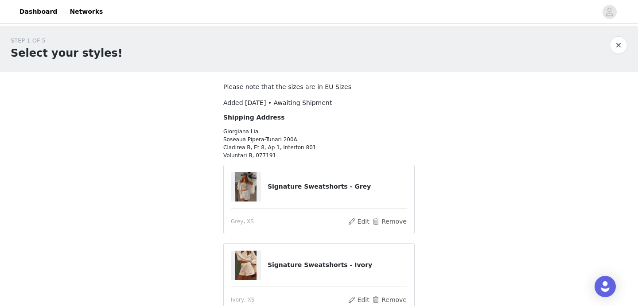
click at [317, 187] on h4 "Signature Sweatshorts - Grey" at bounding box center [336, 186] width 139 height 9
copy article "Signature Sweatshorts - Grey"
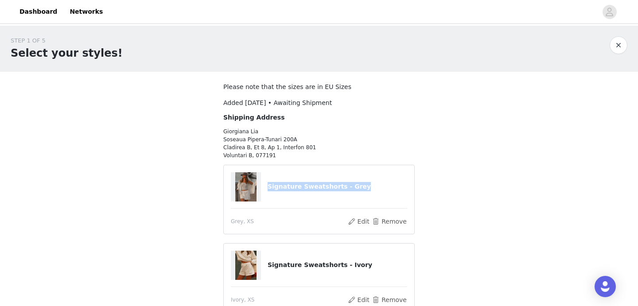
scroll to position [62, 0]
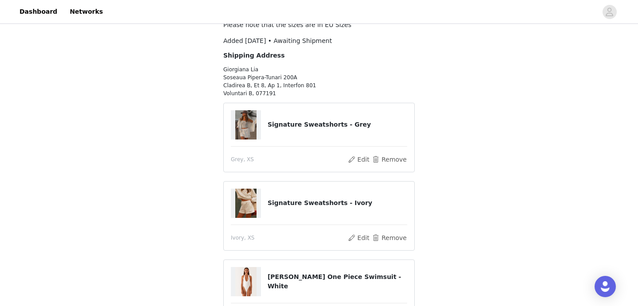
click at [324, 205] on h4 "Signature Sweatshorts - Ivory" at bounding box center [336, 202] width 139 height 9
copy article "Signature Sweatshorts - Ivory"
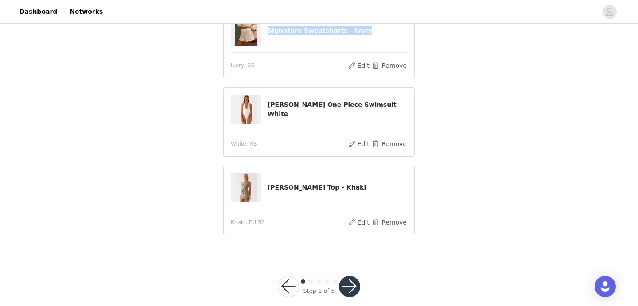
scroll to position [246, 0]
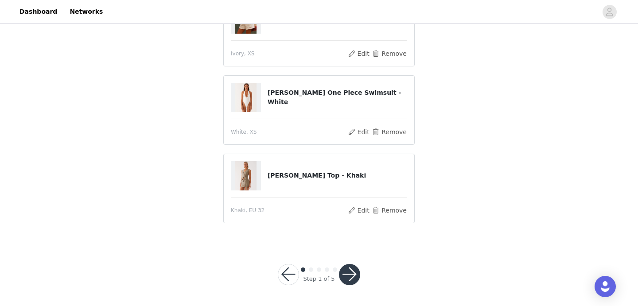
click at [351, 275] on button "button" at bounding box center [349, 274] width 21 height 21
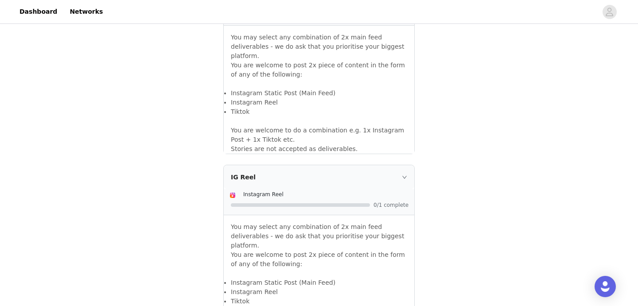
scroll to position [941, 0]
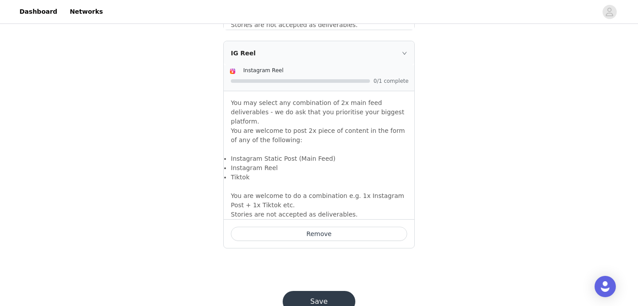
click at [328, 291] on button "Save" at bounding box center [318, 301] width 73 height 21
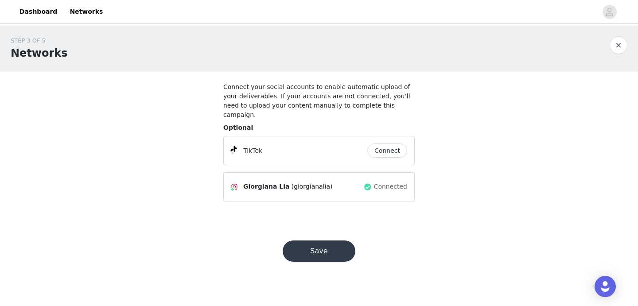
click at [328, 249] on button "Save" at bounding box center [318, 250] width 73 height 21
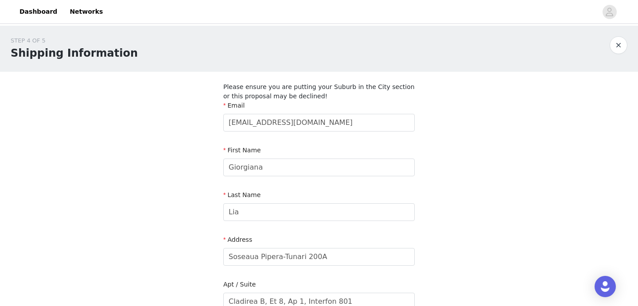
scroll to position [316, 0]
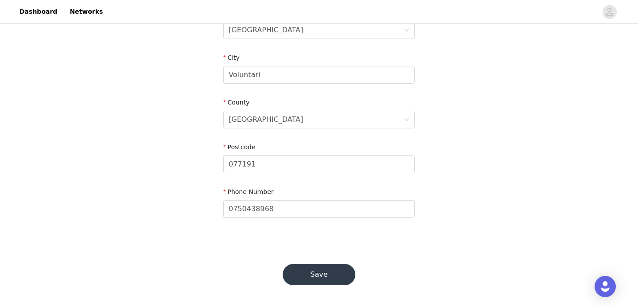
click at [324, 265] on button "Save" at bounding box center [318, 274] width 73 height 21
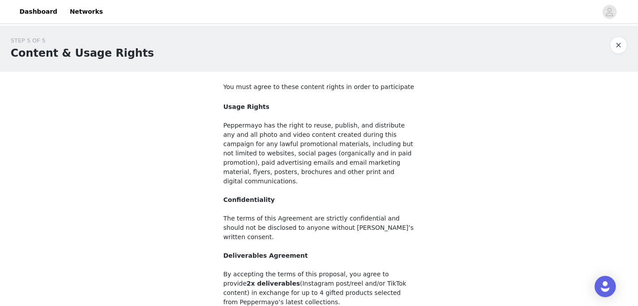
scroll to position [103, 0]
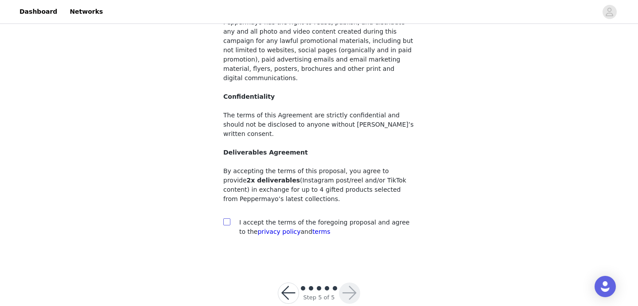
click at [225, 218] on input "checkbox" at bounding box center [226, 221] width 6 height 6
checkbox input "true"
click at [346, 282] on button "button" at bounding box center [349, 292] width 21 height 21
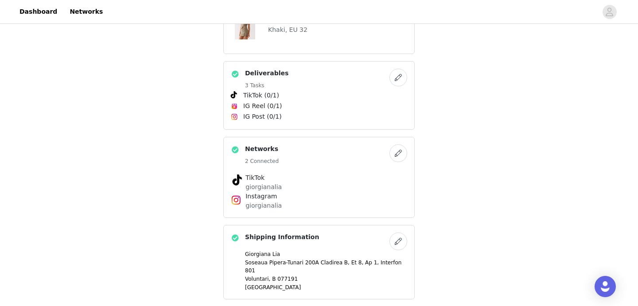
scroll to position [410, 0]
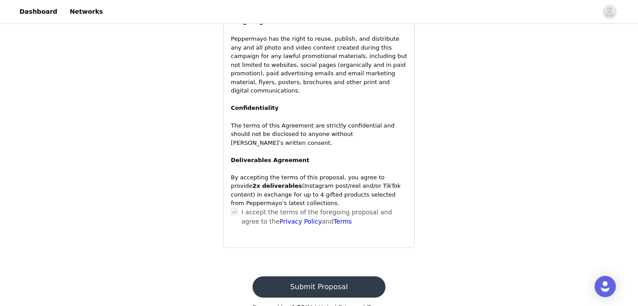
click at [327, 276] on button "Submit Proposal" at bounding box center [318, 286] width 132 height 21
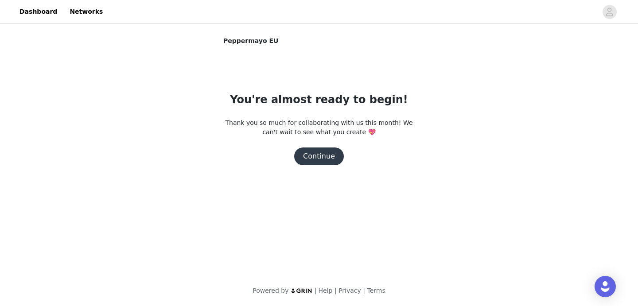
scroll to position [0, 0]
